Goal: Task Accomplishment & Management: Complete application form

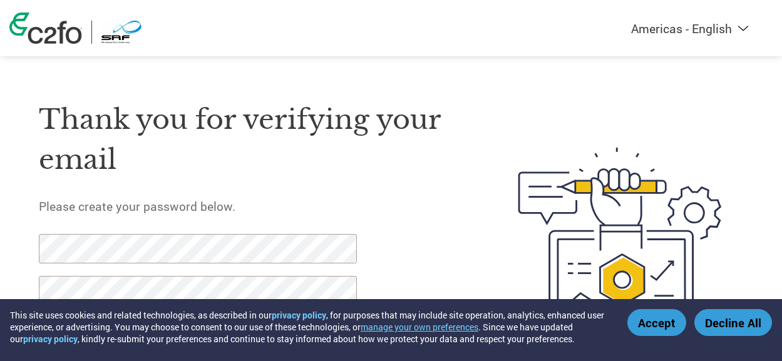
select select "en-[GEOGRAPHIC_DATA]"
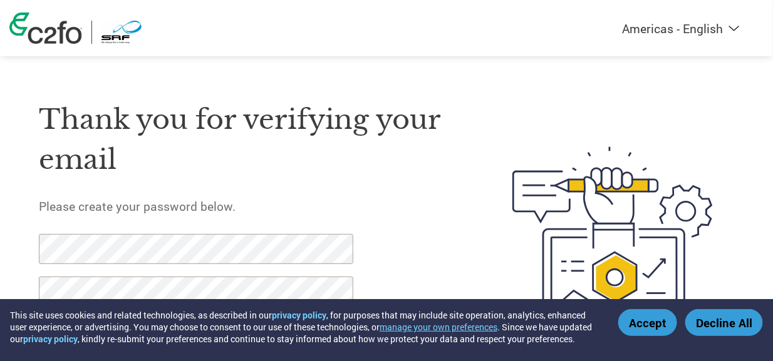
scroll to position [66, 0]
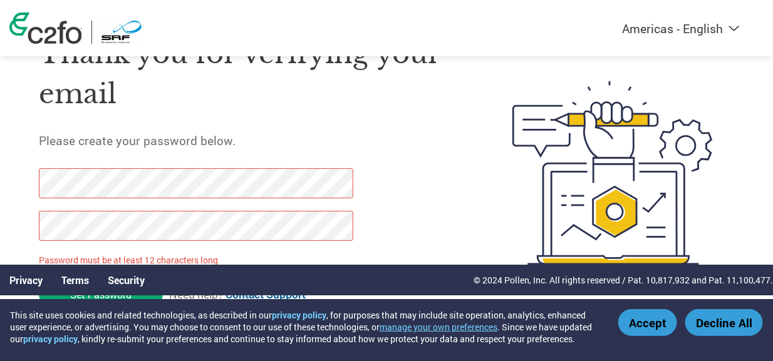
click at [0, 225] on div "Thank you for verifying your email Please create your password below. Password …" at bounding box center [386, 173] width 773 height 315
click at [668, 309] on button "Accept" at bounding box center [647, 322] width 59 height 27
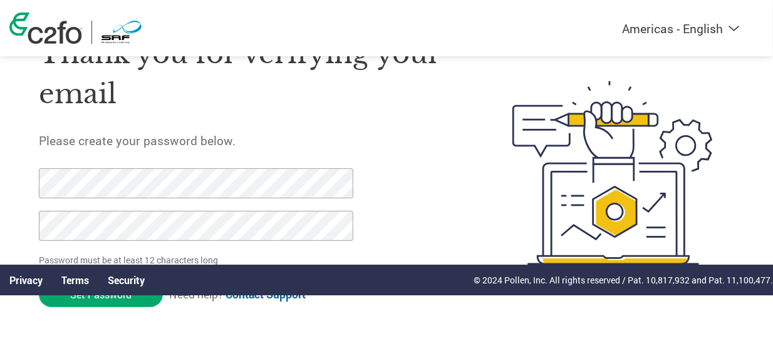
click at [385, 269] on div "Privacy Terms Security © 2024 Pollen, Inc. All rights reserved / Pat. 10,817,93…" at bounding box center [386, 280] width 773 height 31
click at [365, 274] on div "Privacy Terms Security © 2024 Pollen, Inc. All rights reserved / Pat. 10,817,93…" at bounding box center [386, 280] width 773 height 31
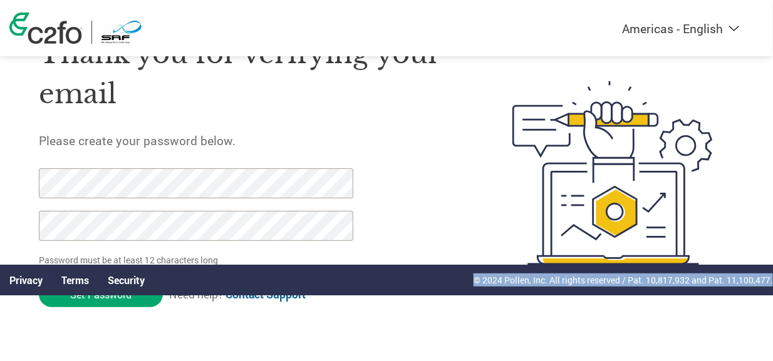
click at [365, 274] on div "Privacy Terms Security © 2024 Pollen, Inc. All rights reserved / Pat. 10,817,93…" at bounding box center [386, 280] width 773 height 31
click at [65, 279] on link "Terms" at bounding box center [75, 280] width 28 height 13
click at [125, 300] on input "Set Password" at bounding box center [101, 295] width 124 height 26
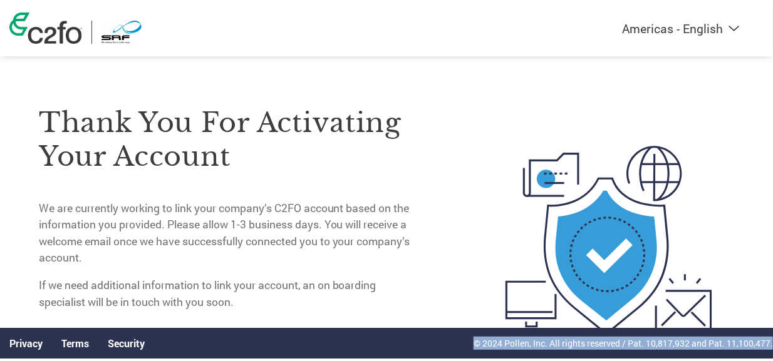
scroll to position [0, 0]
